Goal: Information Seeking & Learning: Learn about a topic

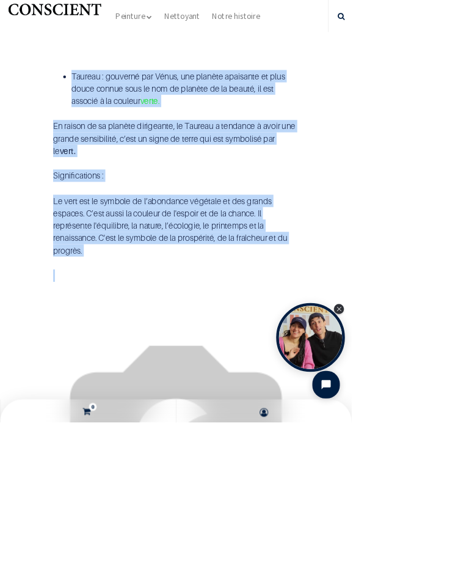
scroll to position [1254, 0]
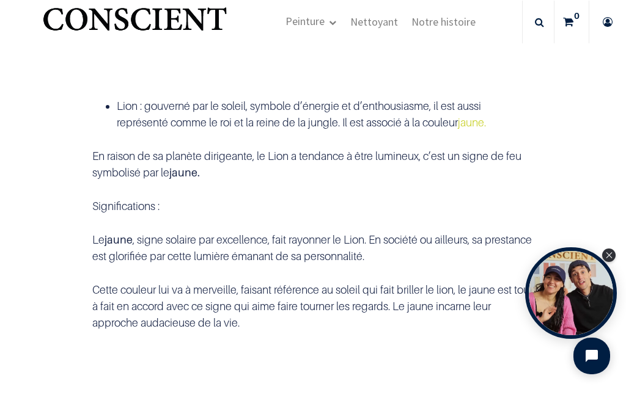
scroll to position [3521, 0]
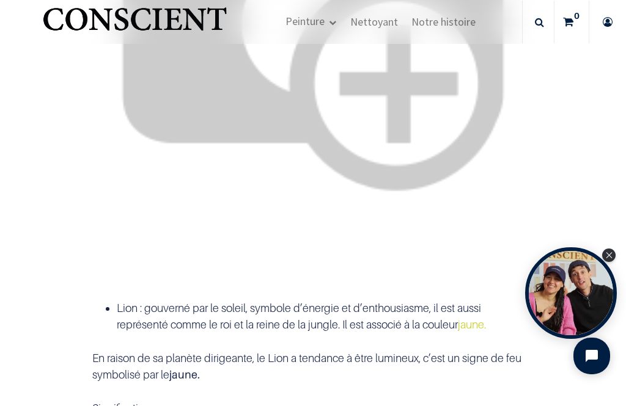
scroll to position [3321, 0]
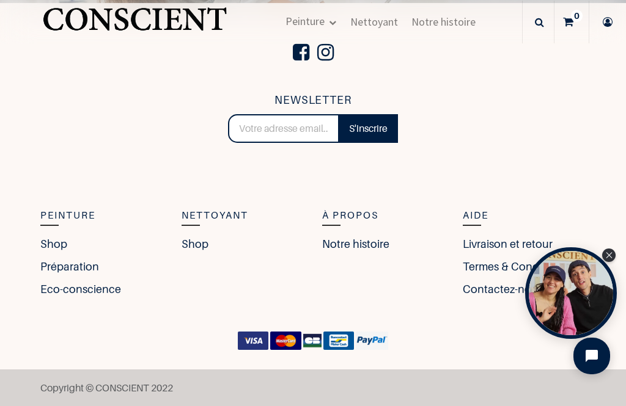
scroll to position [4404, 0]
